Goal: Transaction & Acquisition: Obtain resource

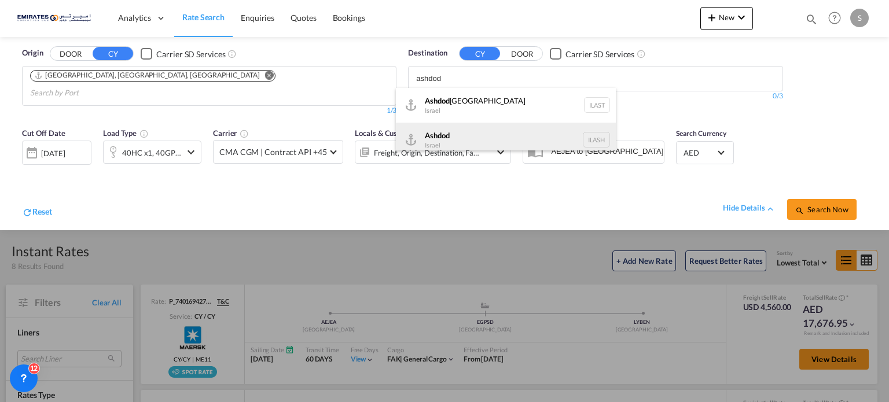
type input "ashdod"
click at [448, 145] on div "Ashdod [GEOGRAPHIC_DATA] [GEOGRAPHIC_DATA]" at bounding box center [506, 140] width 220 height 35
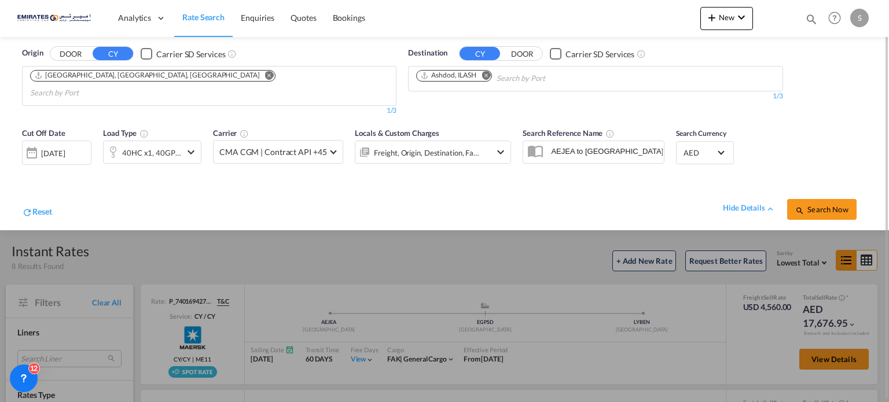
click at [183, 187] on div "hide details Search Now" at bounding box center [459, 203] width 815 height 32
click at [65, 148] on div "[DATE]" at bounding box center [53, 153] width 24 height 10
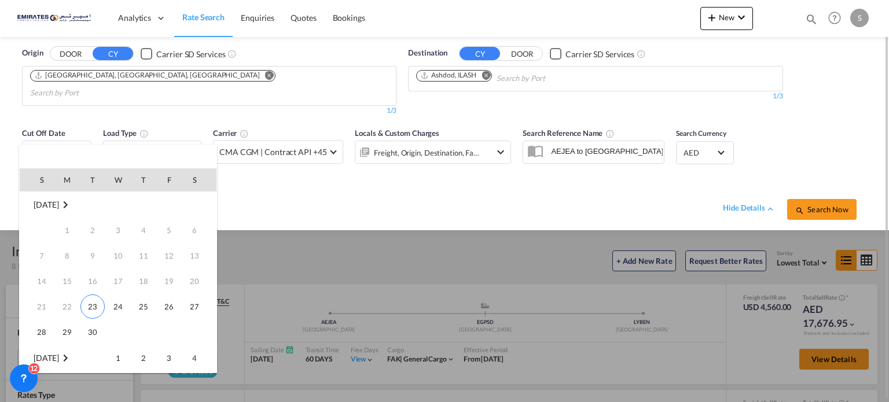
scroll to position [153, 0]
click at [56, 204] on span "[DATE]" at bounding box center [46, 206] width 25 height 10
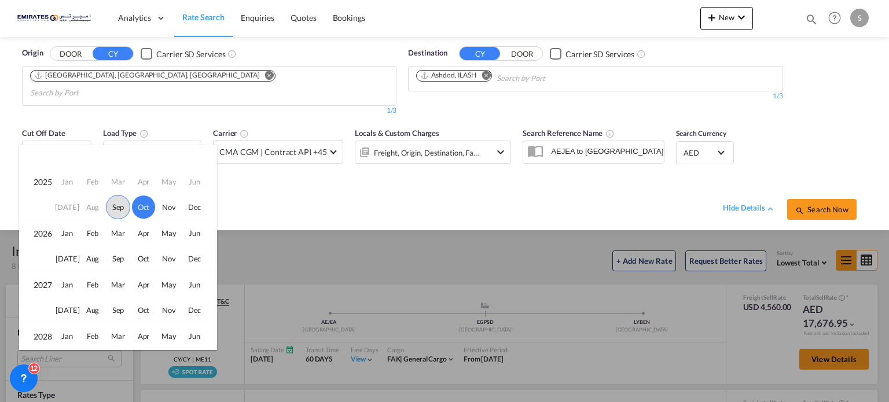
click at [112, 206] on span "Sep" at bounding box center [118, 207] width 24 height 24
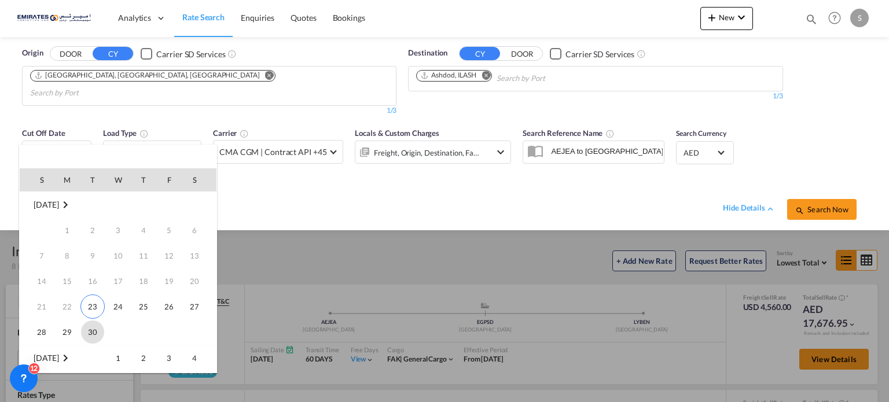
click at [92, 332] on span "30" at bounding box center [92, 332] width 23 height 23
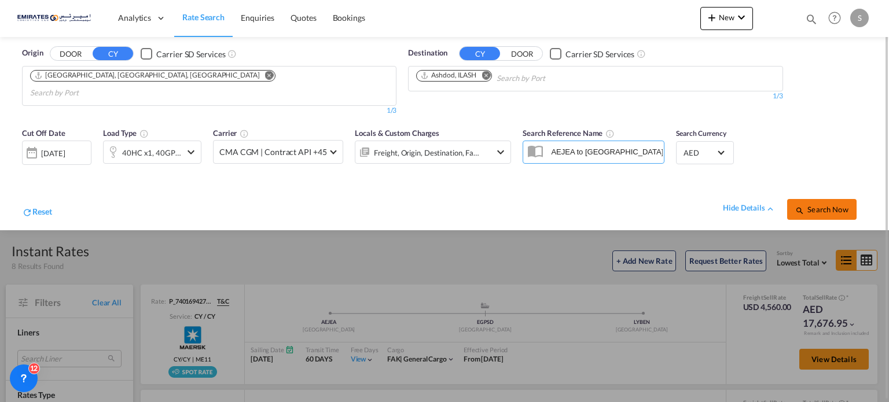
click at [805, 205] on span "Search Now" at bounding box center [821, 209] width 53 height 9
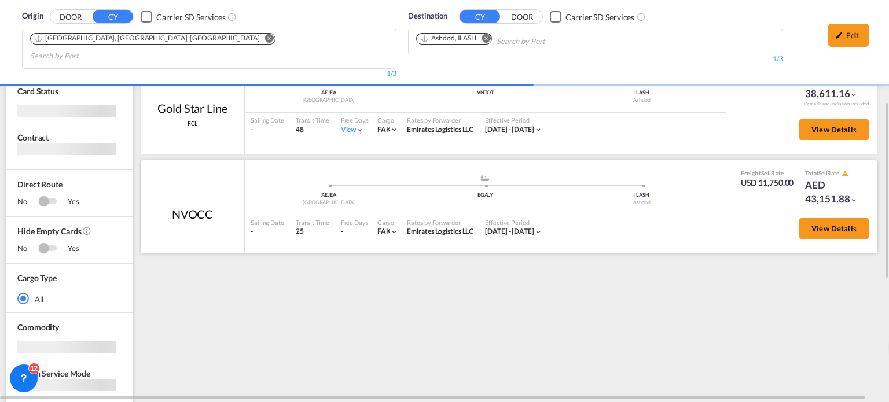
scroll to position [116, 0]
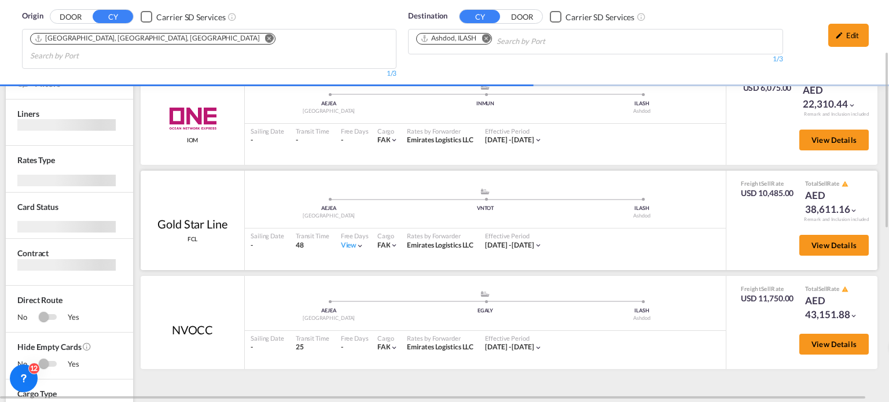
click at [351, 241] on div "View" at bounding box center [353, 246] width 24 height 10
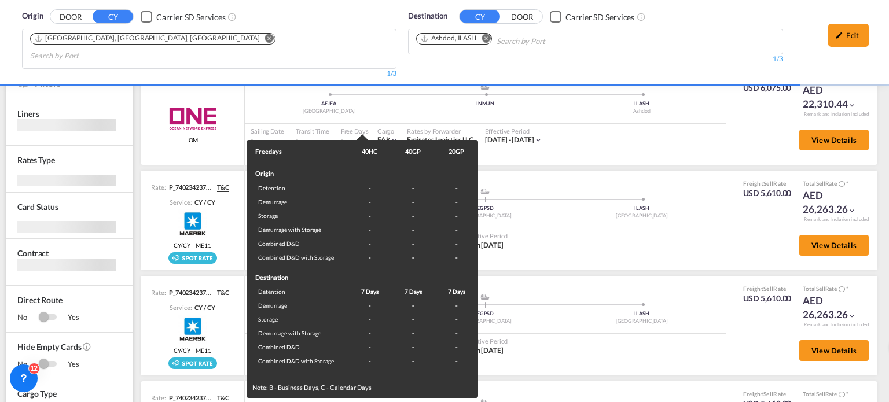
click at [609, 231] on div "Freedays 40HC 40GP 20GP Origin Detention - - - Demurrage - - - Storage - - - De…" at bounding box center [444, 201] width 889 height 402
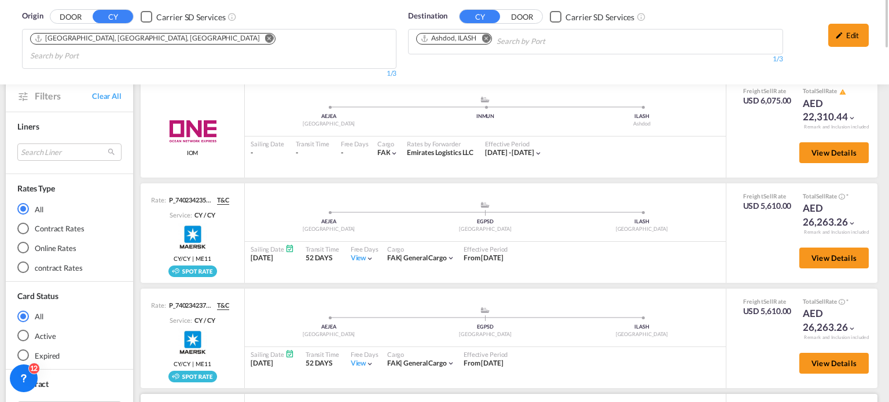
scroll to position [0, 0]
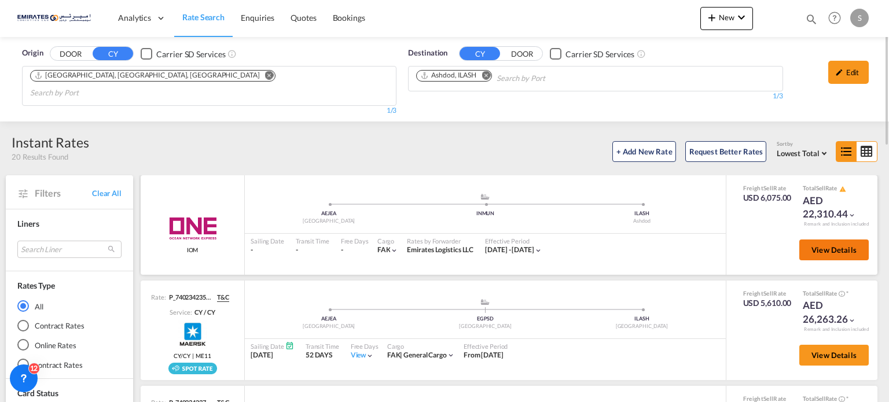
click at [809, 241] on button "View Details" at bounding box center [833, 250] width 69 height 21
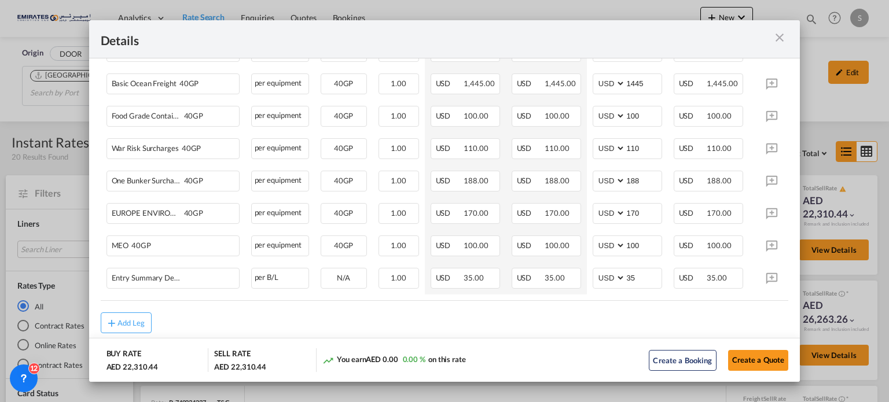
scroll to position [680, 0]
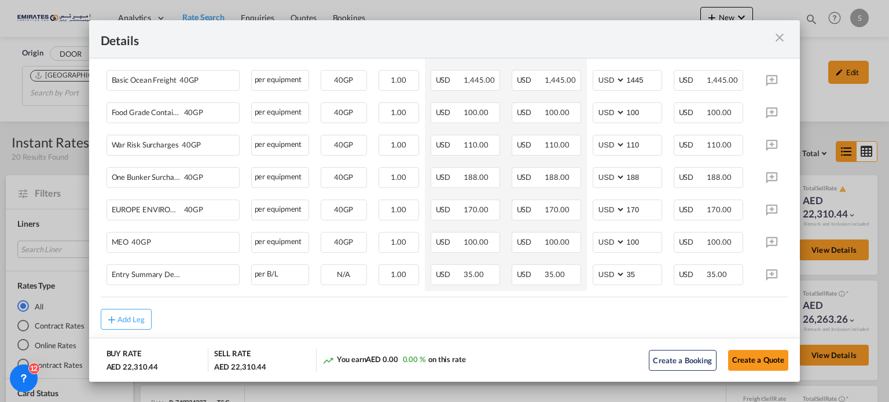
click at [784, 39] on md-icon "icon-close m-3 fg-AAA8AD cursor" at bounding box center [779, 38] width 14 height 14
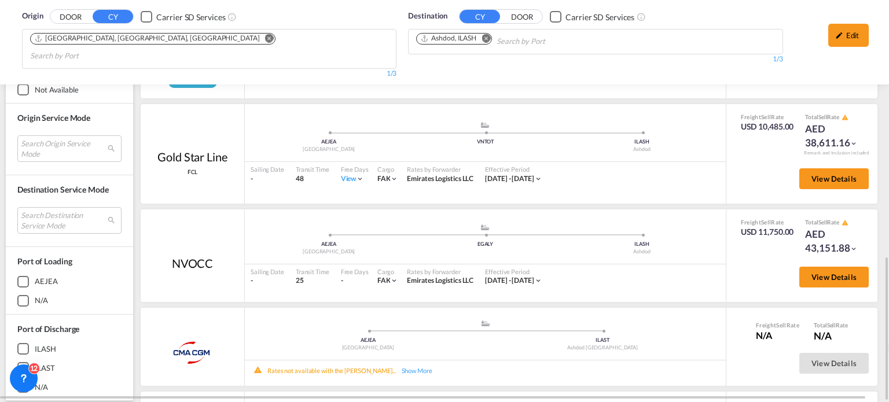
scroll to position [636, 0]
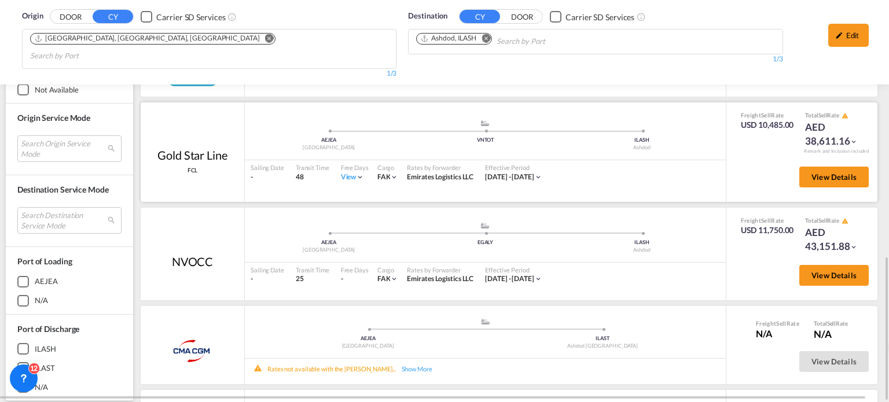
click at [348, 172] on div "View" at bounding box center [353, 177] width 24 height 10
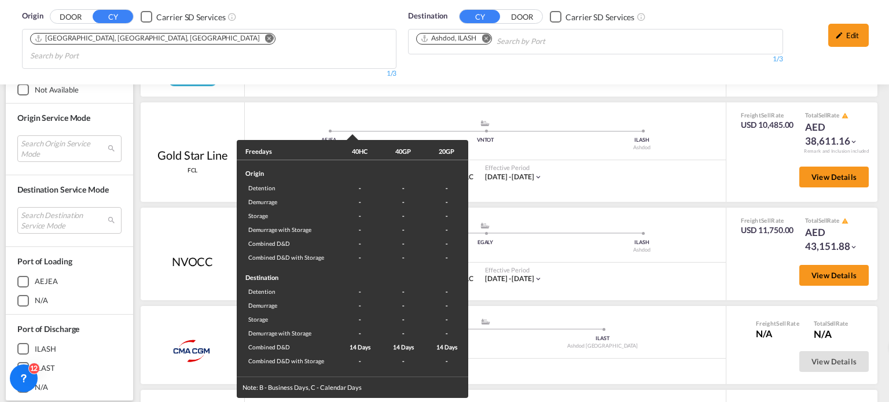
click at [650, 152] on div "Freedays 40HC 40GP 20GP Origin Detention - - - Demurrage - - - Storage - - - De…" at bounding box center [444, 201] width 889 height 402
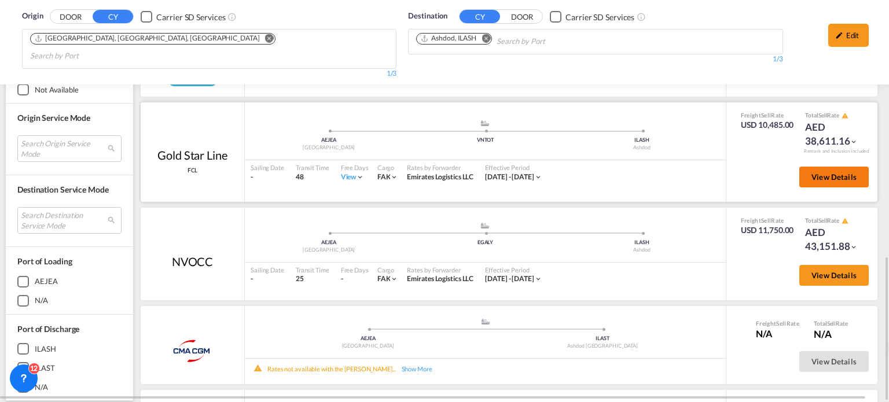
click at [799, 167] on button "View Details" at bounding box center [833, 177] width 69 height 21
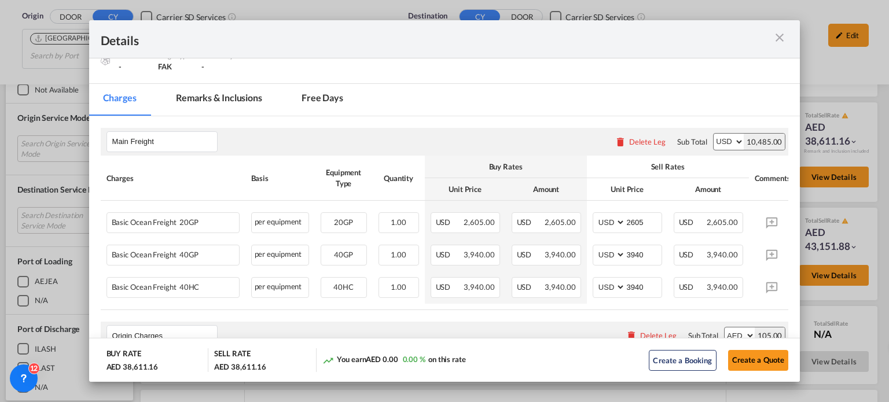
scroll to position [231, 0]
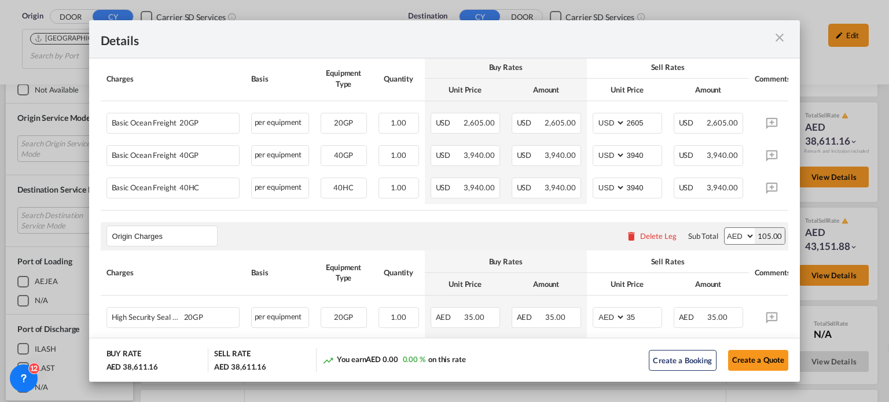
click at [780, 41] on md-icon "icon-close m-3 fg-AAA8AD cursor" at bounding box center [779, 38] width 14 height 14
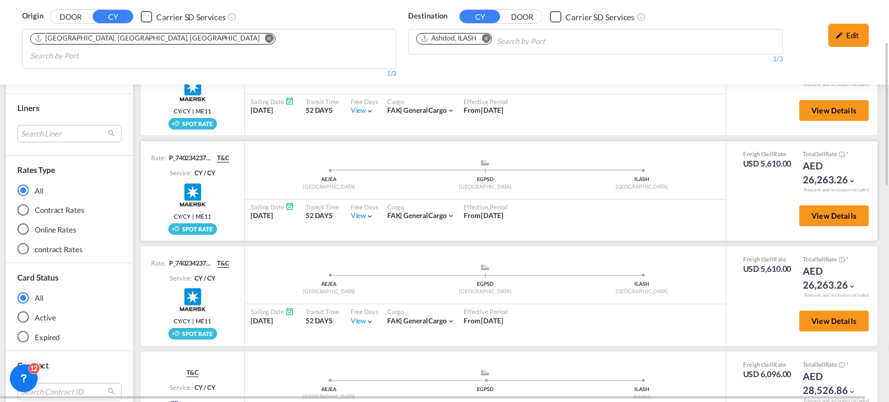
scroll to position [289, 0]
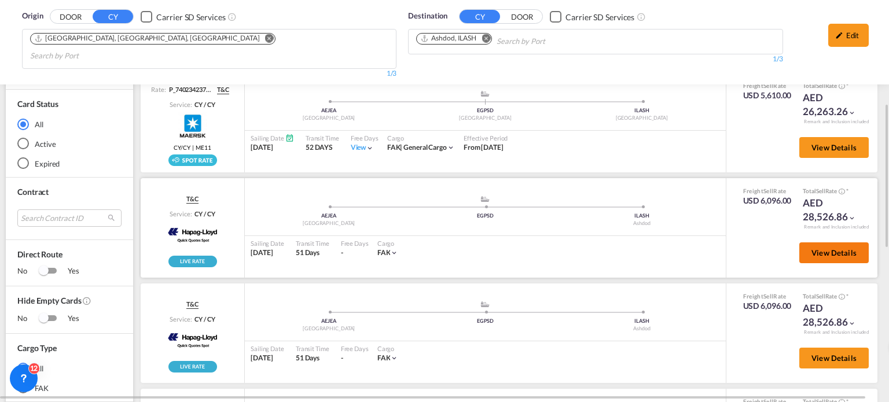
click at [826, 242] on button "View Details" at bounding box center [833, 252] width 69 height 21
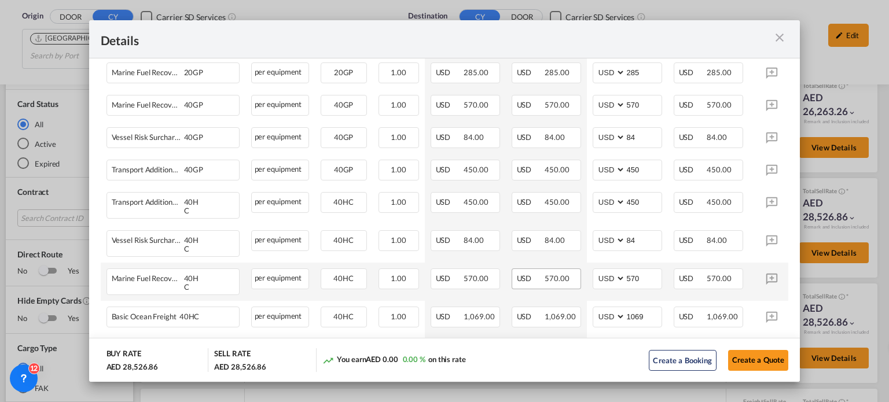
scroll to position [405, 0]
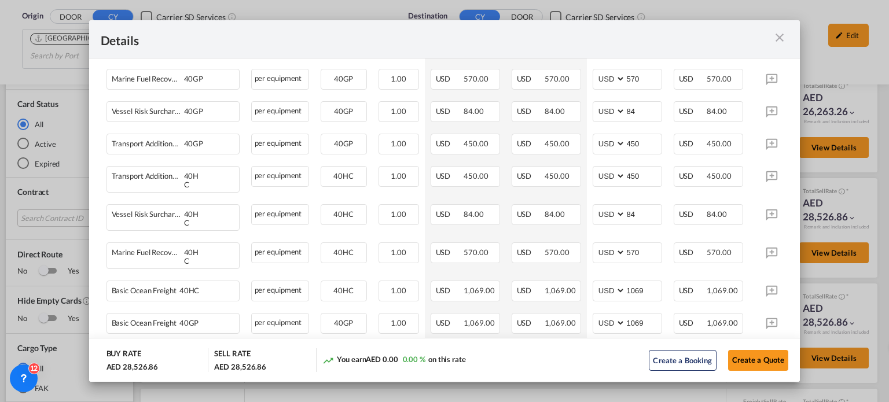
click at [776, 37] on md-icon "icon-close m-3 fg-AAA8AD cursor" at bounding box center [779, 38] width 14 height 14
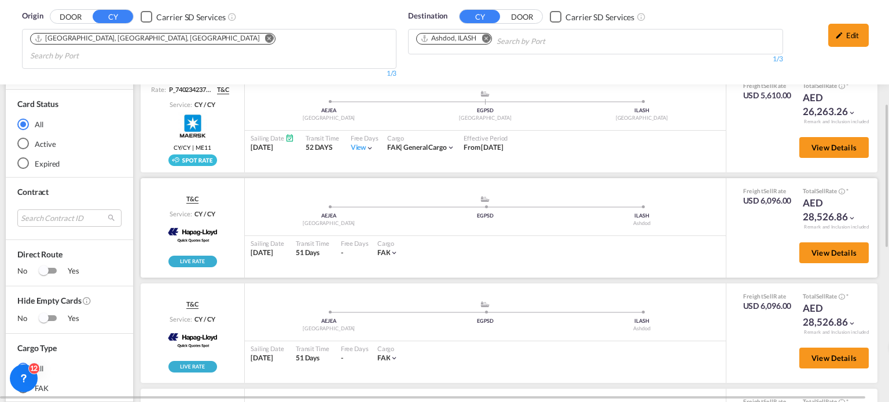
click at [509, 207] on ul ".a{fill:#aaa8ad;} .a{fill:#aaa8ad;} AEJEA Port of [GEOGRAPHIC_DATA] EGPSD ILASH…" at bounding box center [485, 210] width 469 height 6
click at [346, 300] on div ".a{fill:#aaa8ad;} .a{fill:#aaa8ad;} AEJEA Port of [GEOGRAPHIC_DATA] EGPSD ILASH…" at bounding box center [485, 317] width 481 height 35
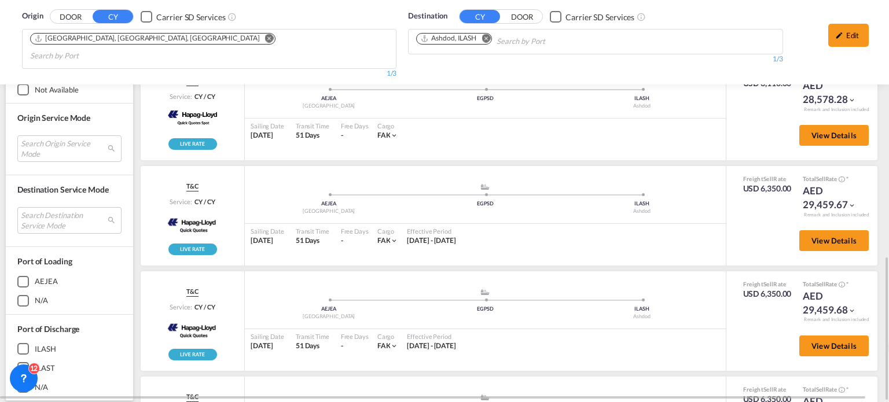
scroll to position [292, 0]
